Goal: Contribute content

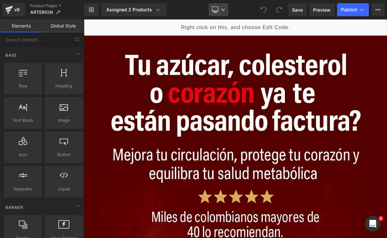
click at [221, 8] on icon at bounding box center [223, 10] width 4 height 4
click at [220, 9] on link "Desktop" at bounding box center [218, 9] width 19 height 13
click at [218, 12] on icon at bounding box center [215, 9] width 6 height 6
click at [224, 13] on link "Desktop" at bounding box center [218, 9] width 19 height 13
click at [222, 15] on link "Desktop" at bounding box center [218, 9] width 19 height 13
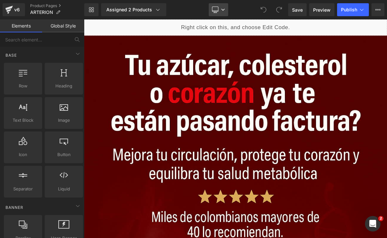
click at [219, 14] on link "Desktop" at bounding box center [218, 9] width 19 height 13
click at [221, 14] on link "Desktop" at bounding box center [218, 9] width 19 height 13
click at [223, 12] on link "Desktop" at bounding box center [218, 9] width 19 height 13
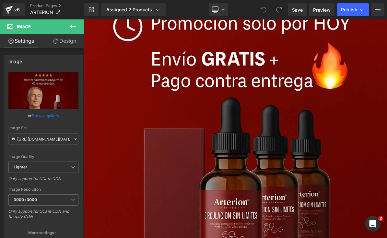
scroll to position [1385, 0]
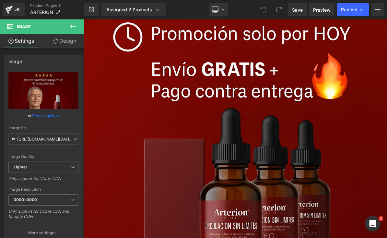
click at [221, 74] on img at bounding box center [235, 160] width 303 height 455
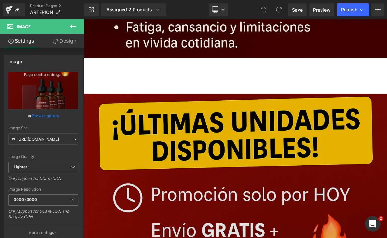
scroll to position [1258, 0]
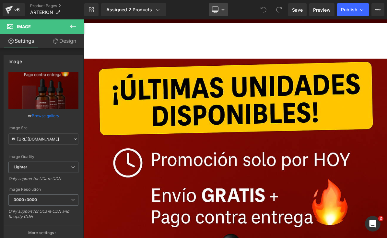
click at [225, 12] on link "Desktop" at bounding box center [218, 9] width 19 height 13
click at [225, 11] on icon at bounding box center [223, 10] width 4 height 4
click at [218, 14] on link "Desktop" at bounding box center [218, 9] width 19 height 13
click at [217, 14] on link "Desktop" at bounding box center [218, 9] width 19 height 13
click at [219, 12] on link "Desktop" at bounding box center [218, 9] width 19 height 13
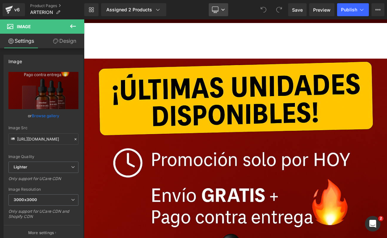
click at [218, 6] on link "Desktop" at bounding box center [218, 9] width 19 height 13
click at [220, 12] on link "Desktop" at bounding box center [218, 9] width 19 height 13
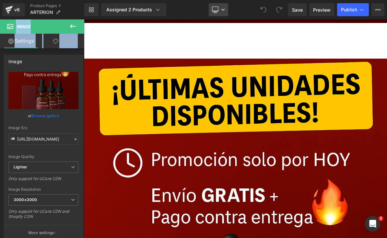
click at [220, 12] on link "Desktop" at bounding box center [218, 9] width 19 height 13
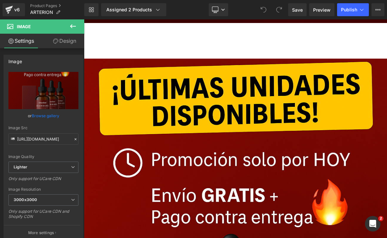
click at [72, 28] on icon at bounding box center [73, 26] width 6 height 4
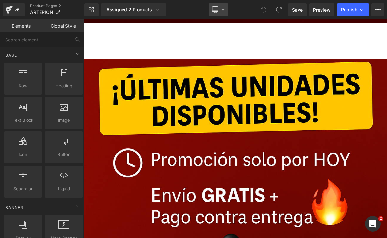
click at [222, 10] on icon at bounding box center [223, 10] width 4 height 4
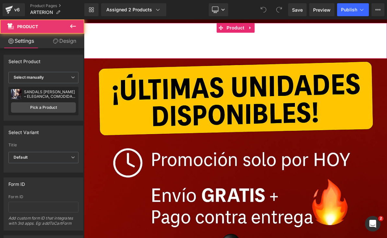
click at [234, 52] on div "Add To Cart (P) Cart Button Product" at bounding box center [235, 41] width 303 height 36
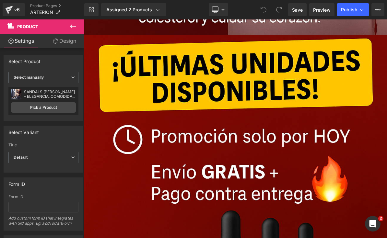
scroll to position [6590, 0]
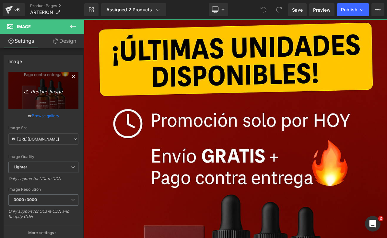
click at [35, 87] on icon "Replace Image" at bounding box center [44, 91] width 52 height 8
type input "C:\fakepath\2 X $69.900.png.jpeg"
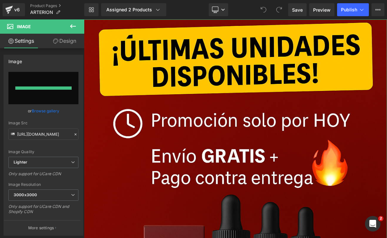
type input "https://ucarecdn.com/51455388-6caf-41f1-b734-26082349fe27/-/format/auto/-/previ…"
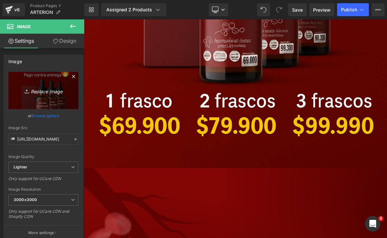
scroll to position [1506, 0]
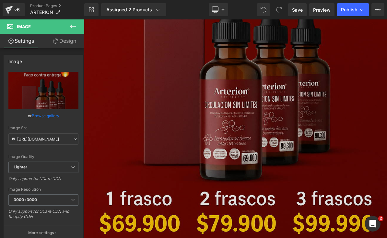
click at [301, 70] on img at bounding box center [235, 38] width 303 height 455
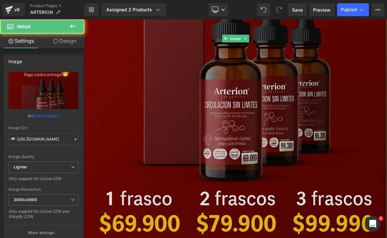
click at [298, 140] on img at bounding box center [235, 38] width 303 height 455
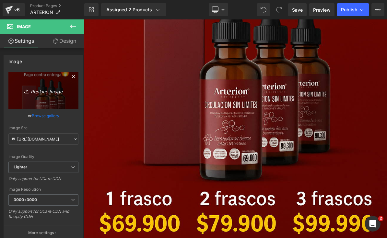
click at [30, 92] on icon "Replace Image" at bounding box center [44, 91] width 52 height 8
type input "C:\fakepath\2 X $69.900.png.jpeg"
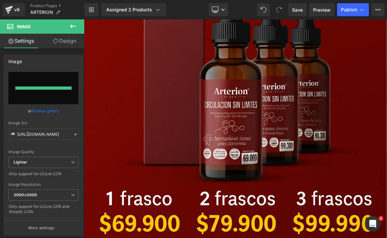
type input "https://ucarecdn.com/bac82733-913a-4c31-9d61-76afce051359/-/format/auto/-/previ…"
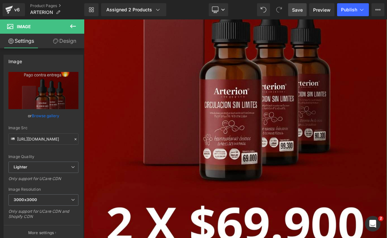
click at [302, 10] on span "Save" at bounding box center [297, 9] width 11 height 7
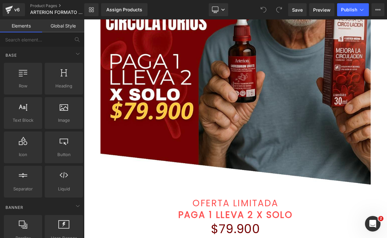
scroll to position [186, 0]
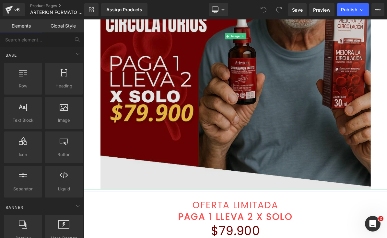
click at [334, 155] on img at bounding box center [280, 41] width 350 height 397
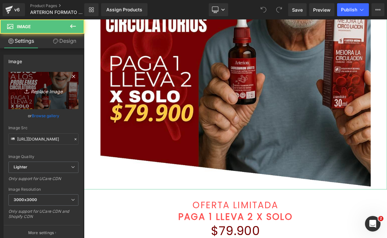
click at [24, 94] on icon at bounding box center [27, 91] width 6 height 6
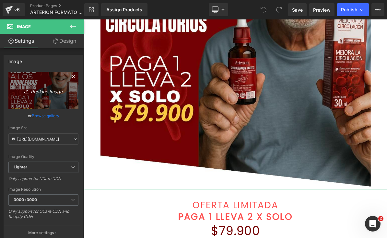
type input "C:\fakepath\¡SOLO 15 UNIDADES DISPONIBLES! ¡SOLO 15 UNIDADES DISPONIBLES!.jpeg"
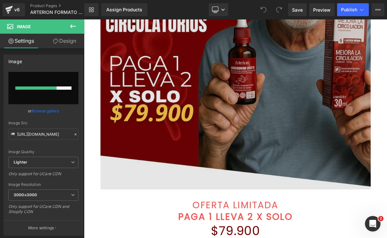
click at [373, 151] on img at bounding box center [280, 41] width 350 height 397
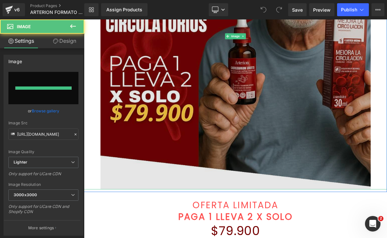
type input "[URL][DOMAIN_NAME]"
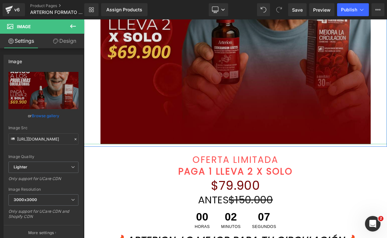
scroll to position [253, 0]
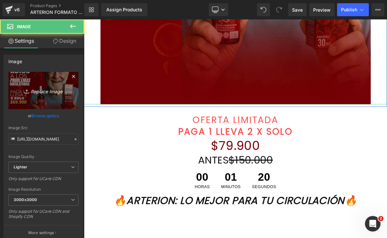
click at [33, 89] on icon "Replace Image" at bounding box center [44, 91] width 52 height 8
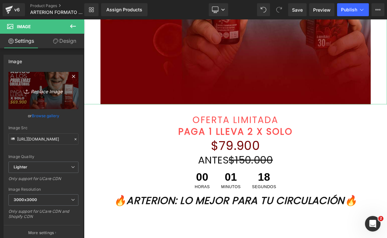
type input "C:\fakepath\¡SOLO 15 UNIDADES DISPONIBLES! ¡SOLO 15 UNIDADES DISPONIBLES!.jpeg"
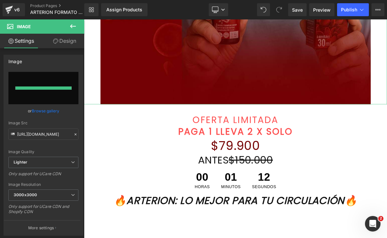
type input "[URL][DOMAIN_NAME]"
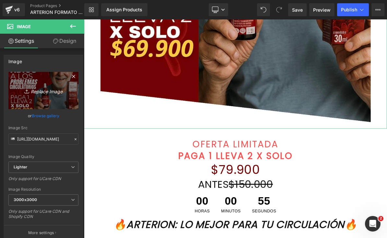
scroll to position [269, 0]
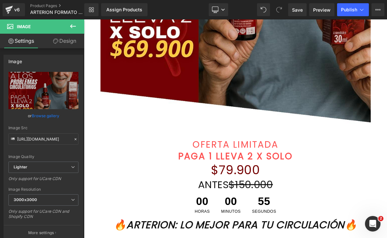
click at [286, 211] on link at bounding box center [289, 215] width 7 height 8
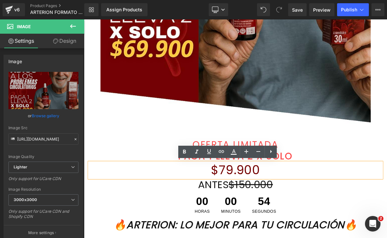
click at [271, 213] on font "$79.900" at bounding box center [280, 215] width 64 height 22
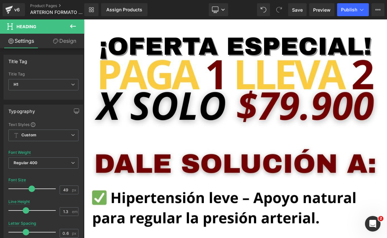
scroll to position [986, 0]
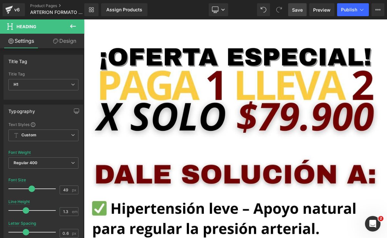
click at [299, 8] on span "Save" at bounding box center [297, 9] width 11 height 7
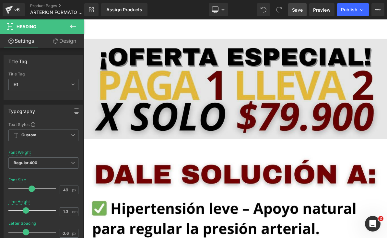
click at [279, 99] on img at bounding box center [280, 110] width 392 height 130
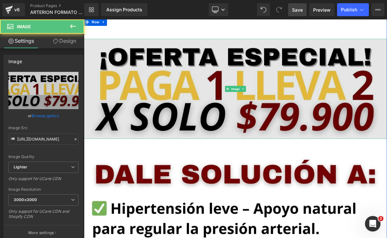
click at [278, 98] on img at bounding box center [280, 110] width 392 height 130
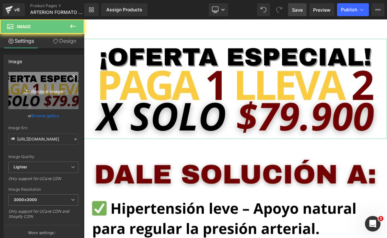
click at [23, 86] on link "Replace Image" at bounding box center [43, 90] width 70 height 37
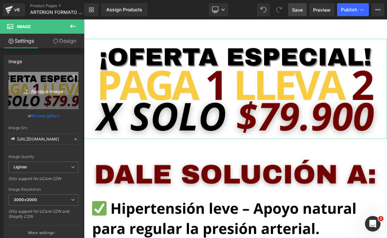
type input "C:\fakepath\¡SOLO 15 UNIDADES DISPONIBLES! ¡SOLO 15 UNIDADES DISPONIBLES!.jpeg"
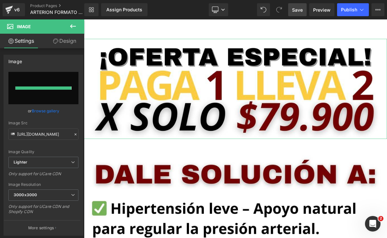
type input "[URL][DOMAIN_NAME]"
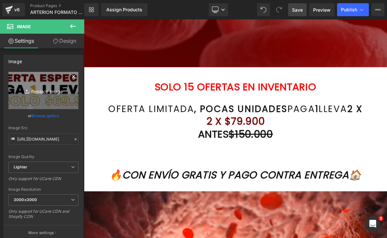
scroll to position [3782, 0]
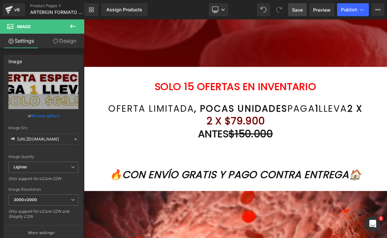
click at [327, 152] on h1 "2 X $79.900" at bounding box center [279, 151] width 379 height 17
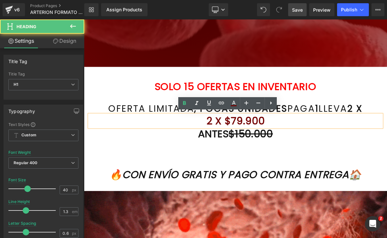
click at [324, 148] on h1 "2 X $79.900" at bounding box center [279, 151] width 379 height 17
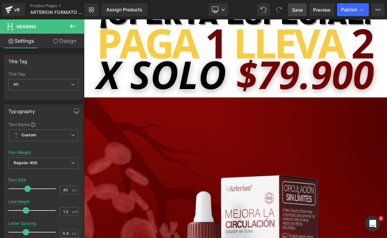
scroll to position [4425, 0]
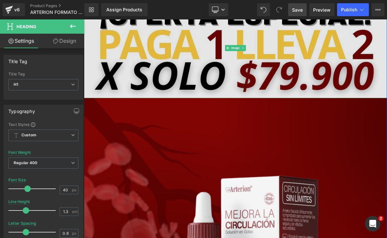
click at [387, 78] on img at bounding box center [280, 57] width 392 height 130
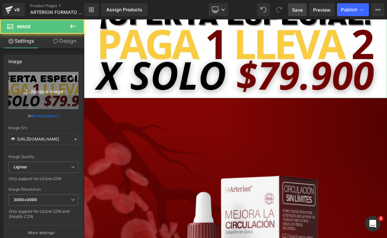
click at [29, 91] on icon at bounding box center [27, 91] width 6 height 6
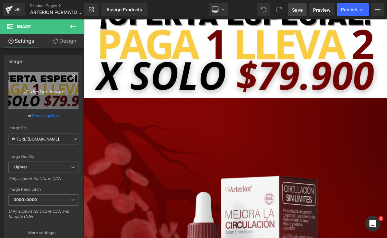
type input "C:\fakepath\¡SOLO 15 UNIDADES DISPONIBLES! ¡SOLO 15 UNIDADES DISPONIBLES!.jpeg"
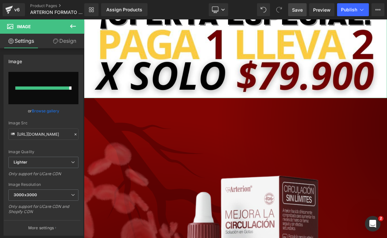
type input "[URL][DOMAIN_NAME]"
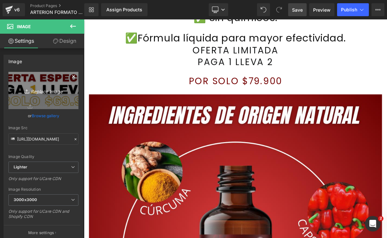
scroll to position [5061, 0]
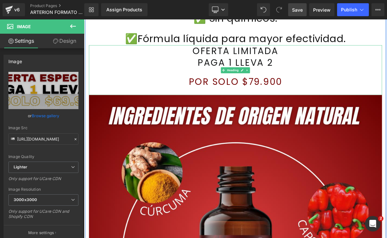
click at [323, 95] on font "POR SOLO $79.900" at bounding box center [280, 100] width 121 height 17
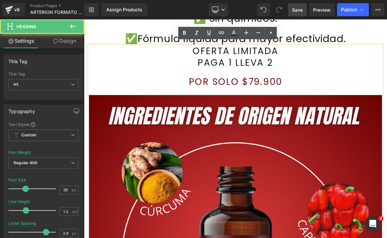
click at [311, 93] on font "POR SOLO $79.900" at bounding box center [280, 100] width 121 height 17
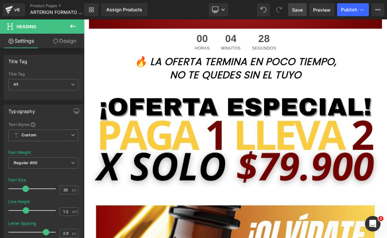
scroll to position [5525, 0]
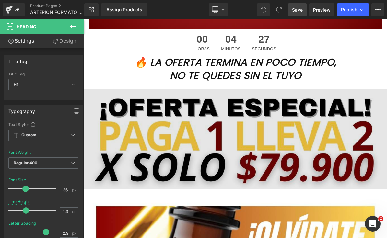
click at [387, 192] on img at bounding box center [280, 175] width 392 height 130
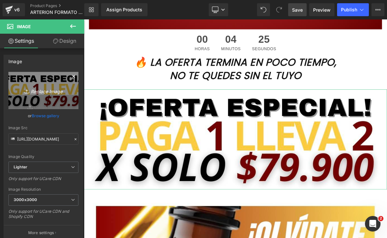
click at [25, 92] on icon at bounding box center [27, 91] width 6 height 6
type input "C:\fakepath\¡SOLO 15 UNIDADES DISPONIBLES! ¡SOLO 15 UNIDADES DISPONIBLES!.jpeg"
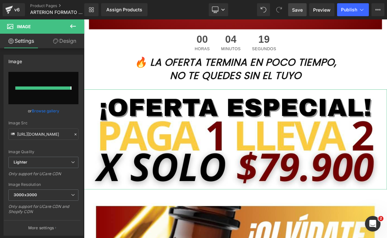
type input "[URL][DOMAIN_NAME]"
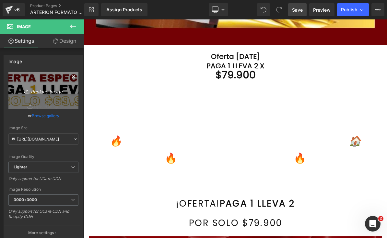
scroll to position [6097, 0]
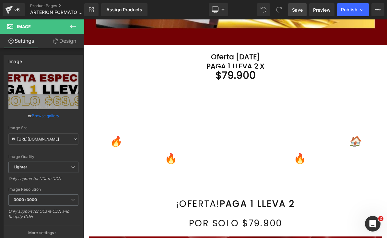
click at [274, 77] on span "Heading" at bounding box center [277, 81] width 18 height 8
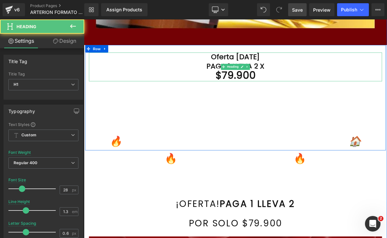
click at [280, 88] on font "$79.900" at bounding box center [280, 92] width 52 height 18
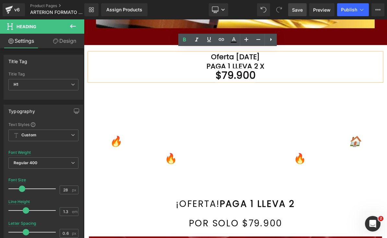
click at [272, 88] on font "$79.900" at bounding box center [280, 92] width 52 height 18
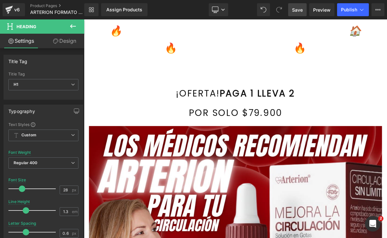
scroll to position [6241, 0]
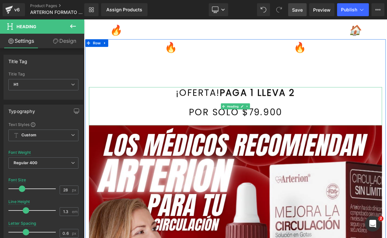
click at [309, 134] on font "POR SOLO $79.900" at bounding box center [280, 139] width 121 height 17
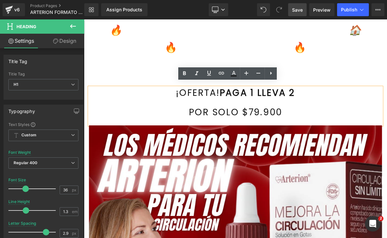
click at [308, 135] on font "POR SOLO $79.900" at bounding box center [280, 139] width 121 height 17
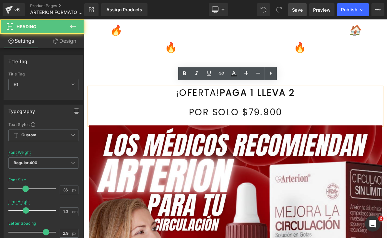
click at [312, 133] on font "POR SOLO $79.900" at bounding box center [280, 139] width 121 height 17
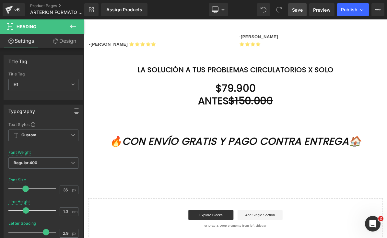
scroll to position [7592, 0]
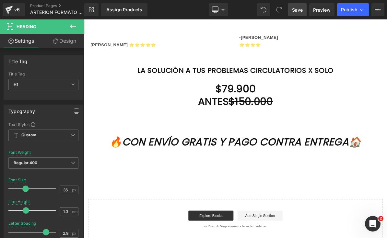
click at [271, 88] on div "LA SOLUCIÓN A TUS PROBLEMAS CIRCULATORIOS X SOLO PAGA 1 LLEVA 2 $79.900 Heading" at bounding box center [279, 98] width 369 height 37
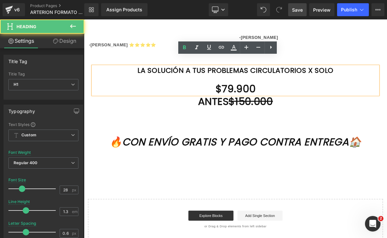
click at [271, 100] on font "$79.900" at bounding box center [280, 109] width 52 height 18
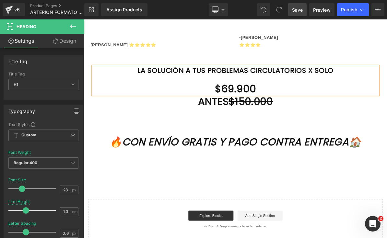
click at [297, 8] on span "Save" at bounding box center [297, 9] width 11 height 7
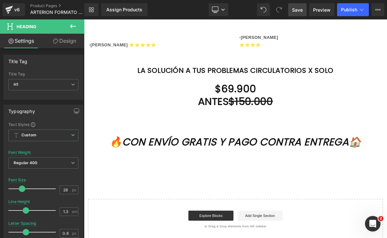
click at [294, 10] on span "Save" at bounding box center [297, 9] width 11 height 7
